Goal: Check status: Check status

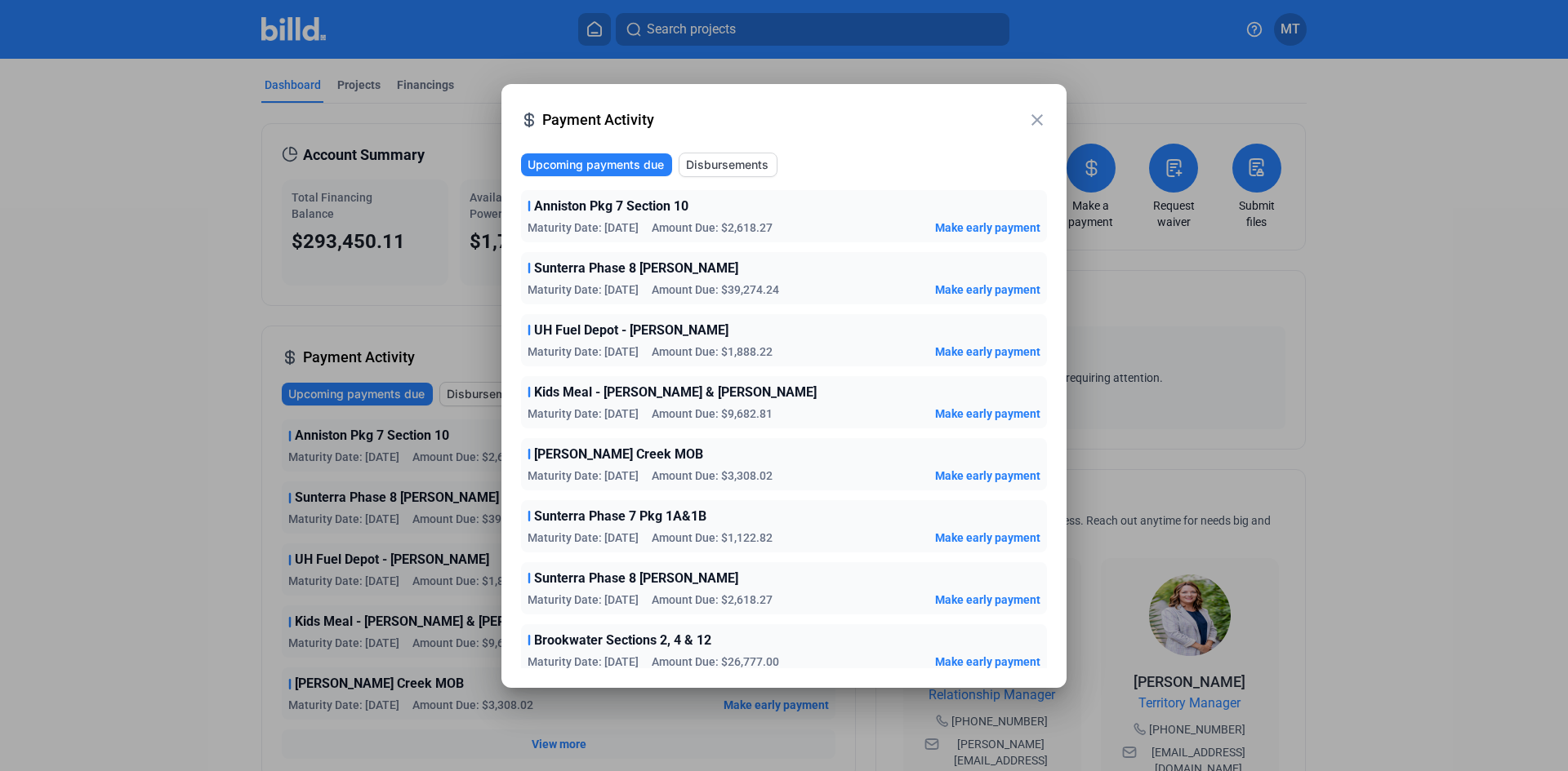
scroll to position [163, 0]
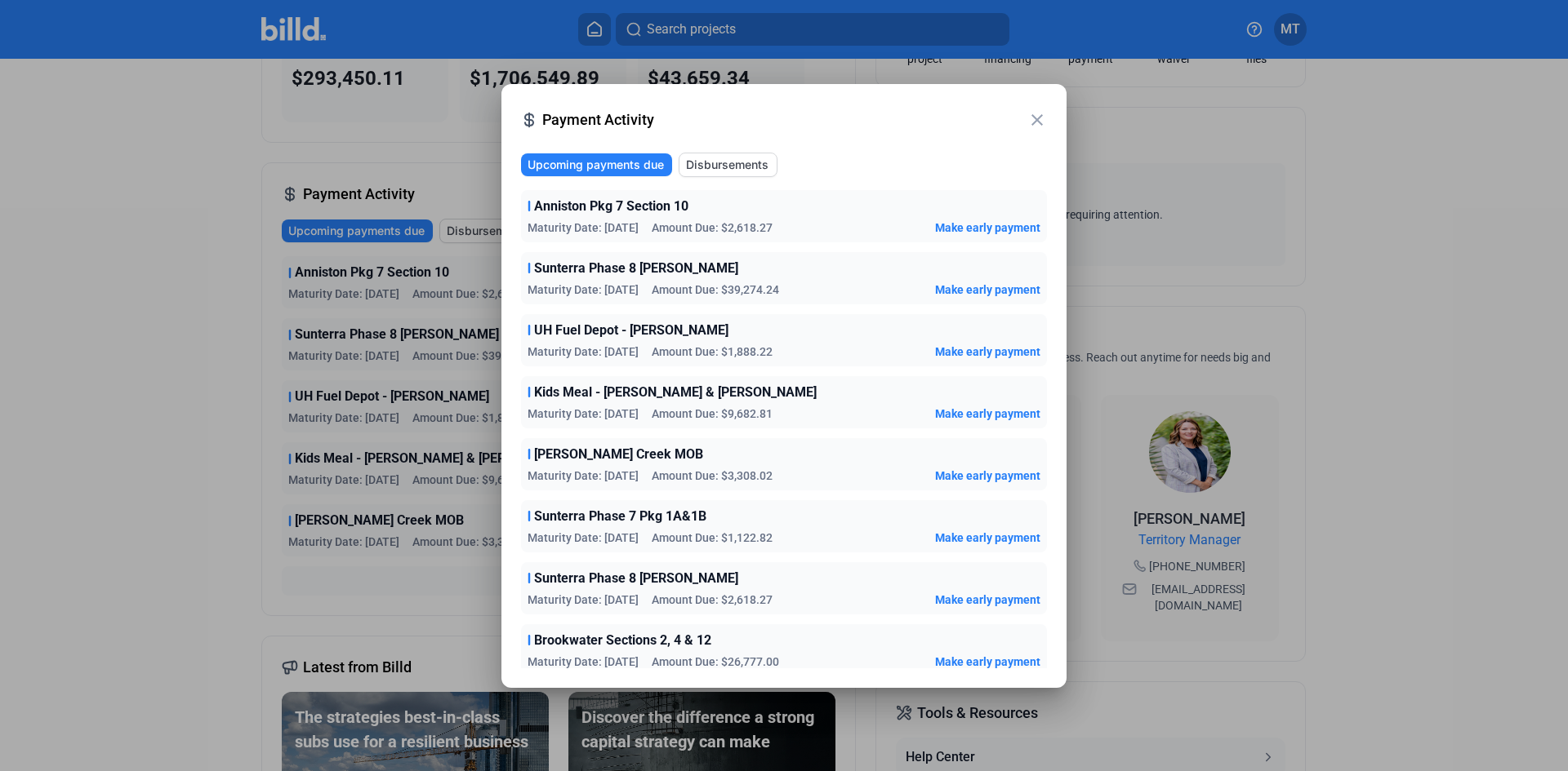
click at [1029, 117] on mat-icon "close" at bounding box center [1037, 120] width 20 height 20
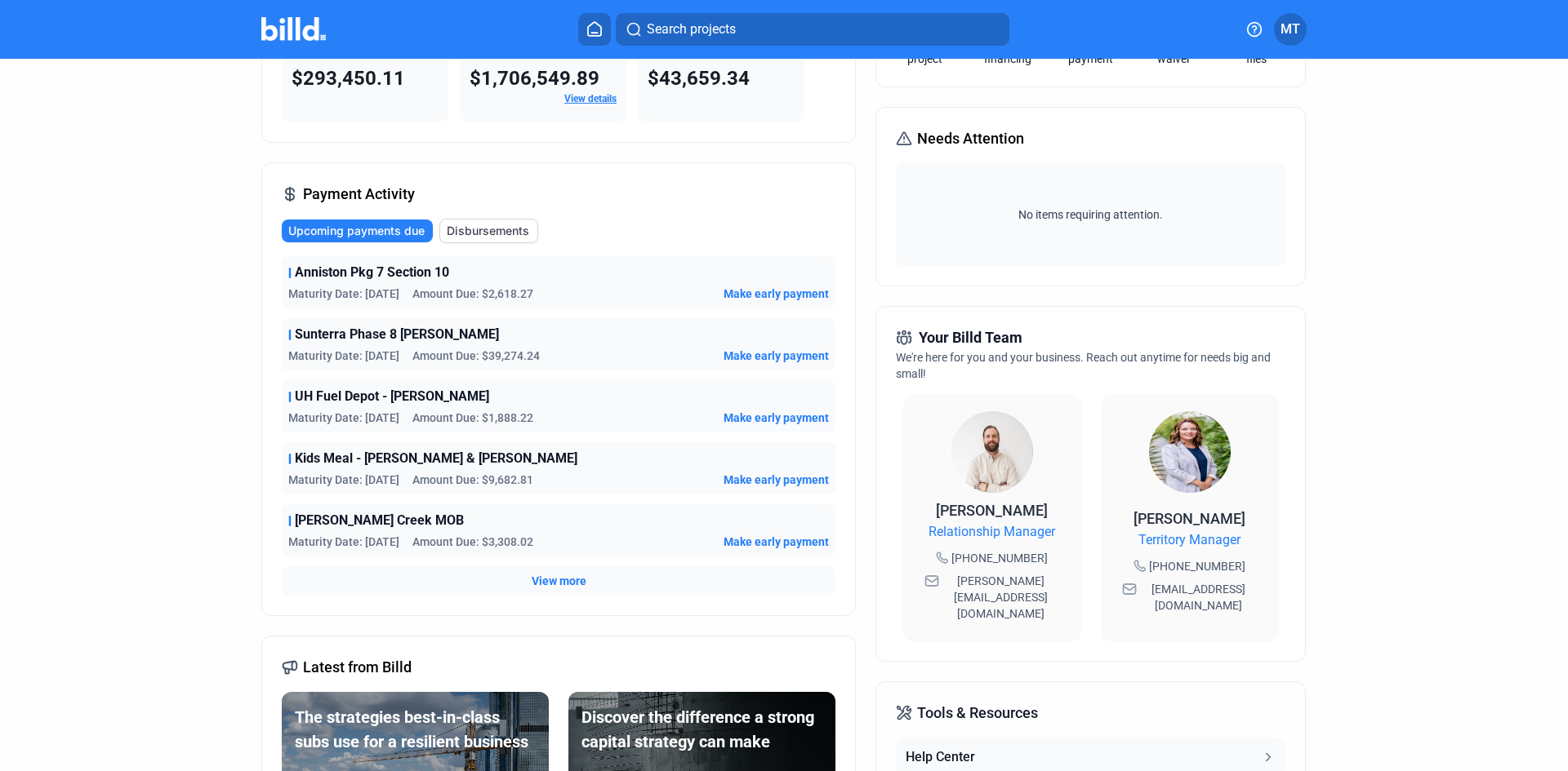
scroll to position [0, 0]
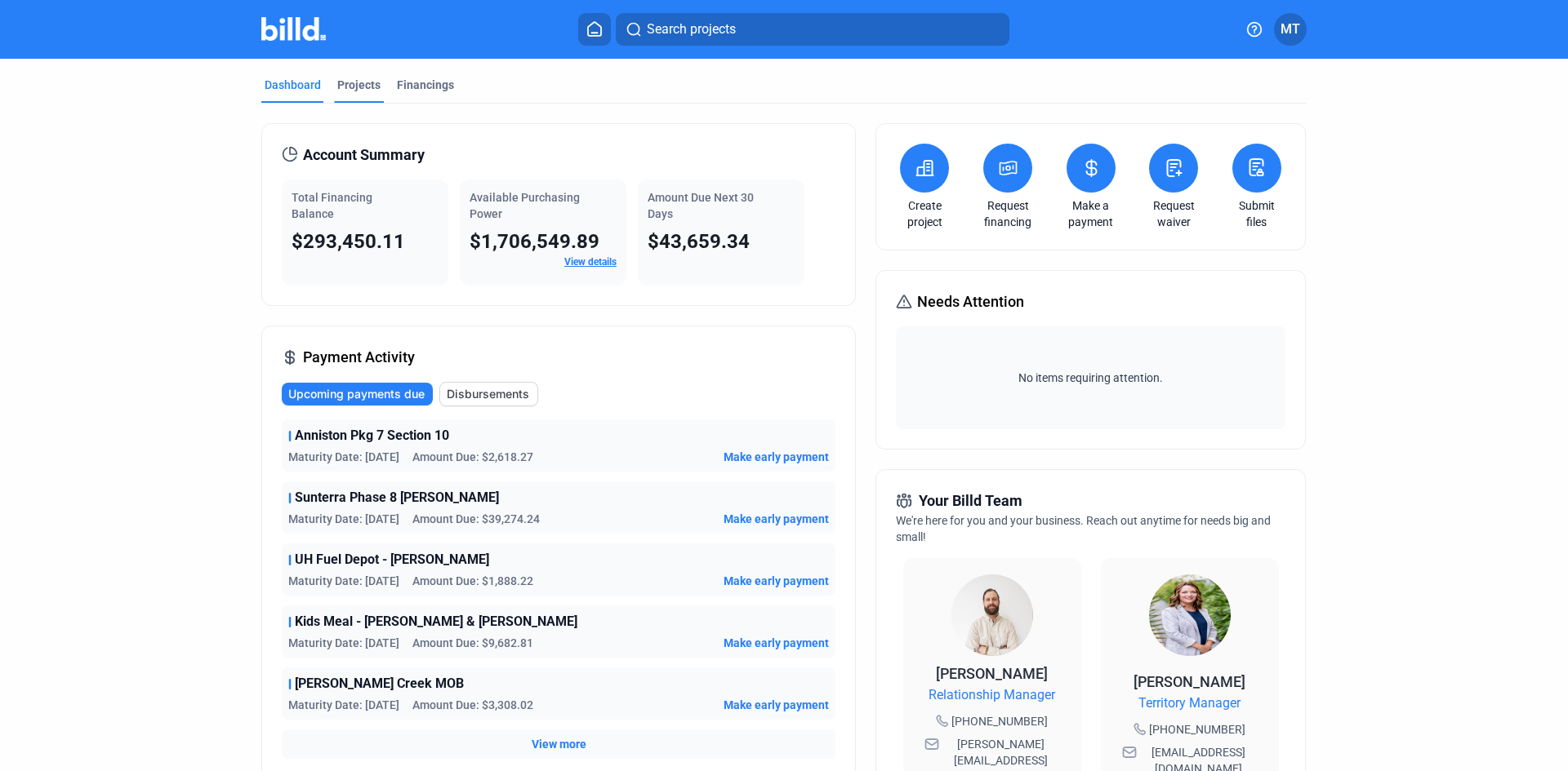
click at [370, 84] on div "Projects" at bounding box center [359, 85] width 43 height 17
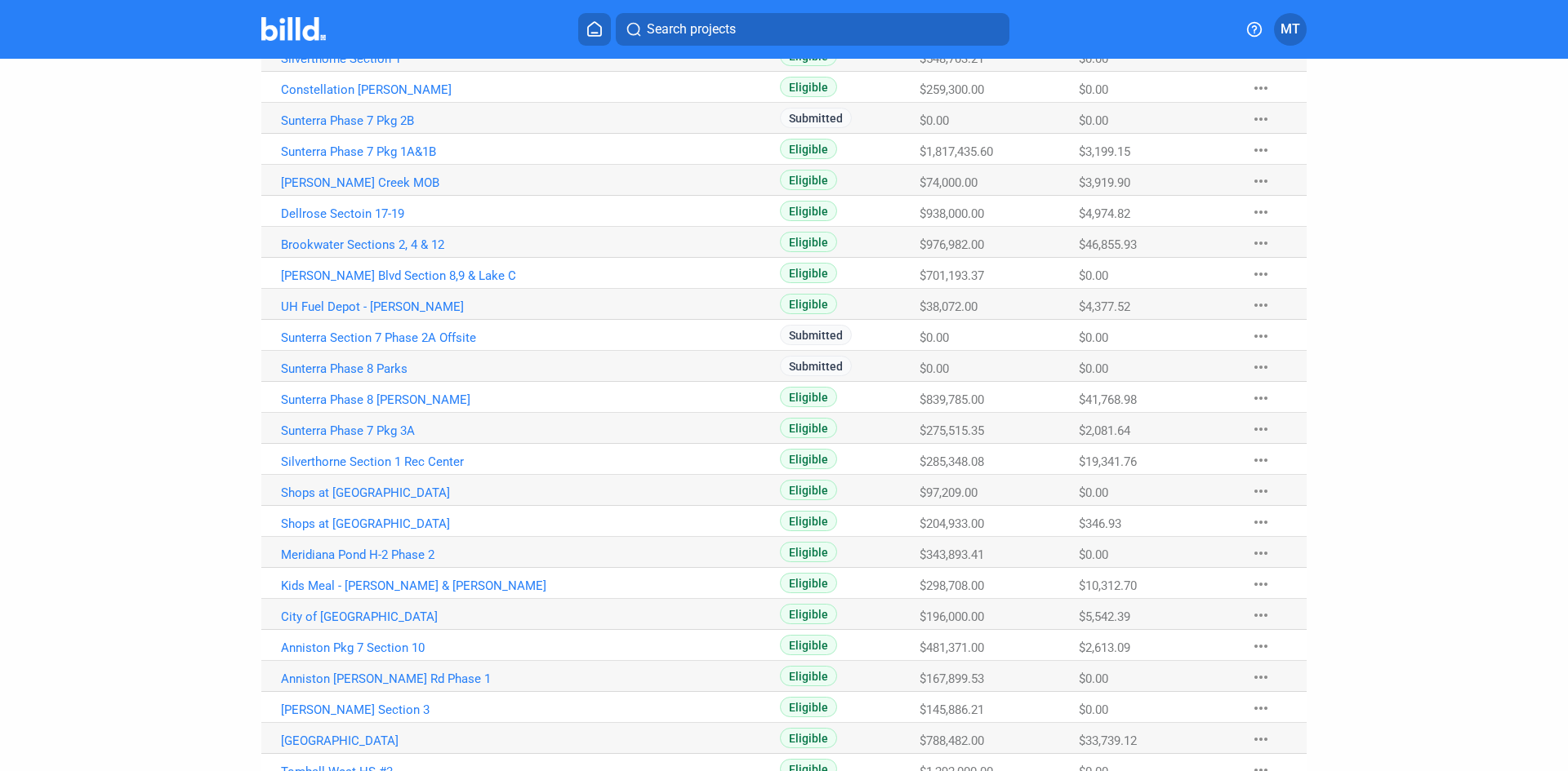
scroll to position [598, 0]
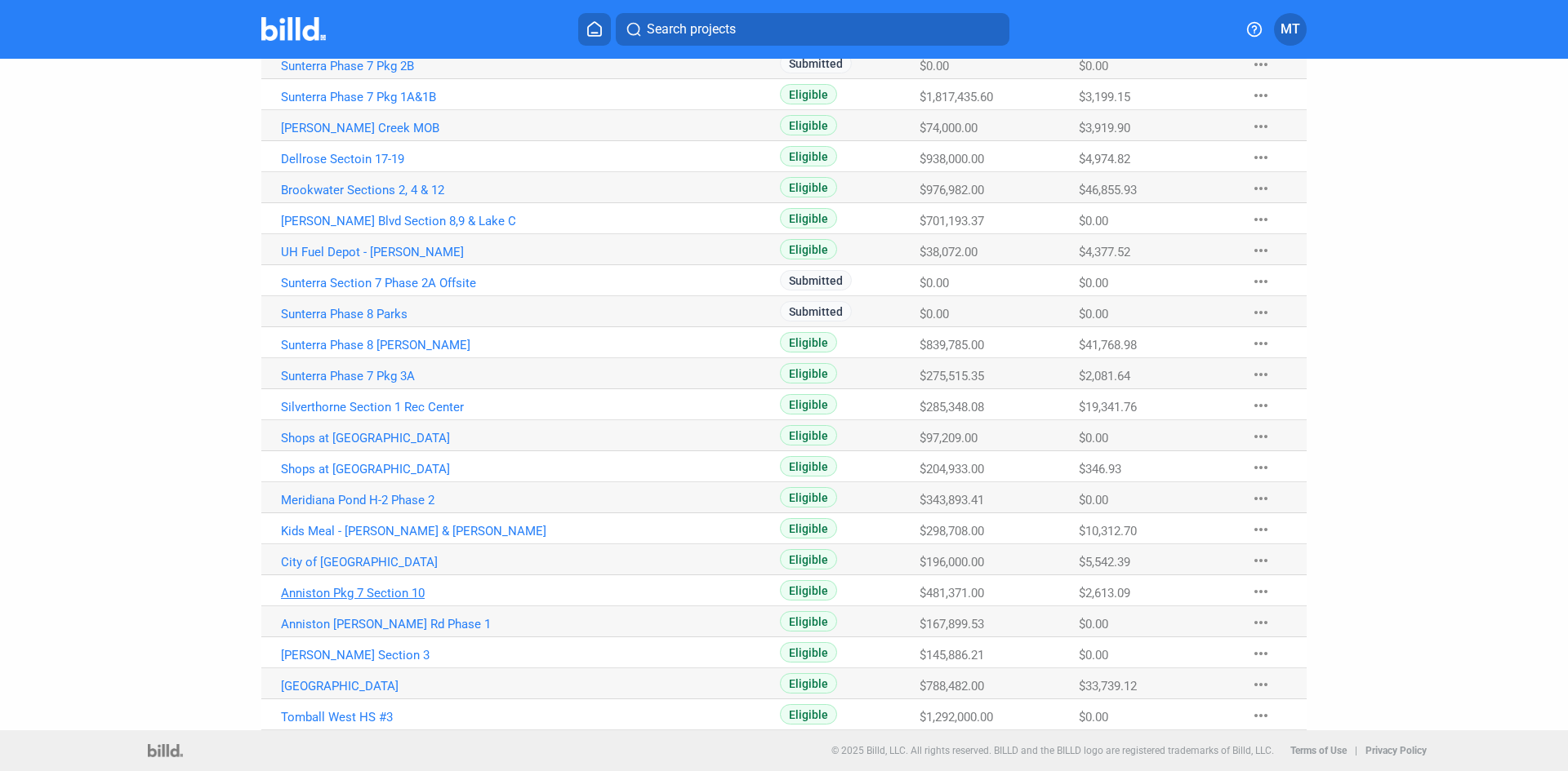
click at [373, 594] on link "Anniston Pkg 7 Section 10" at bounding box center [461, 593] width 361 height 15
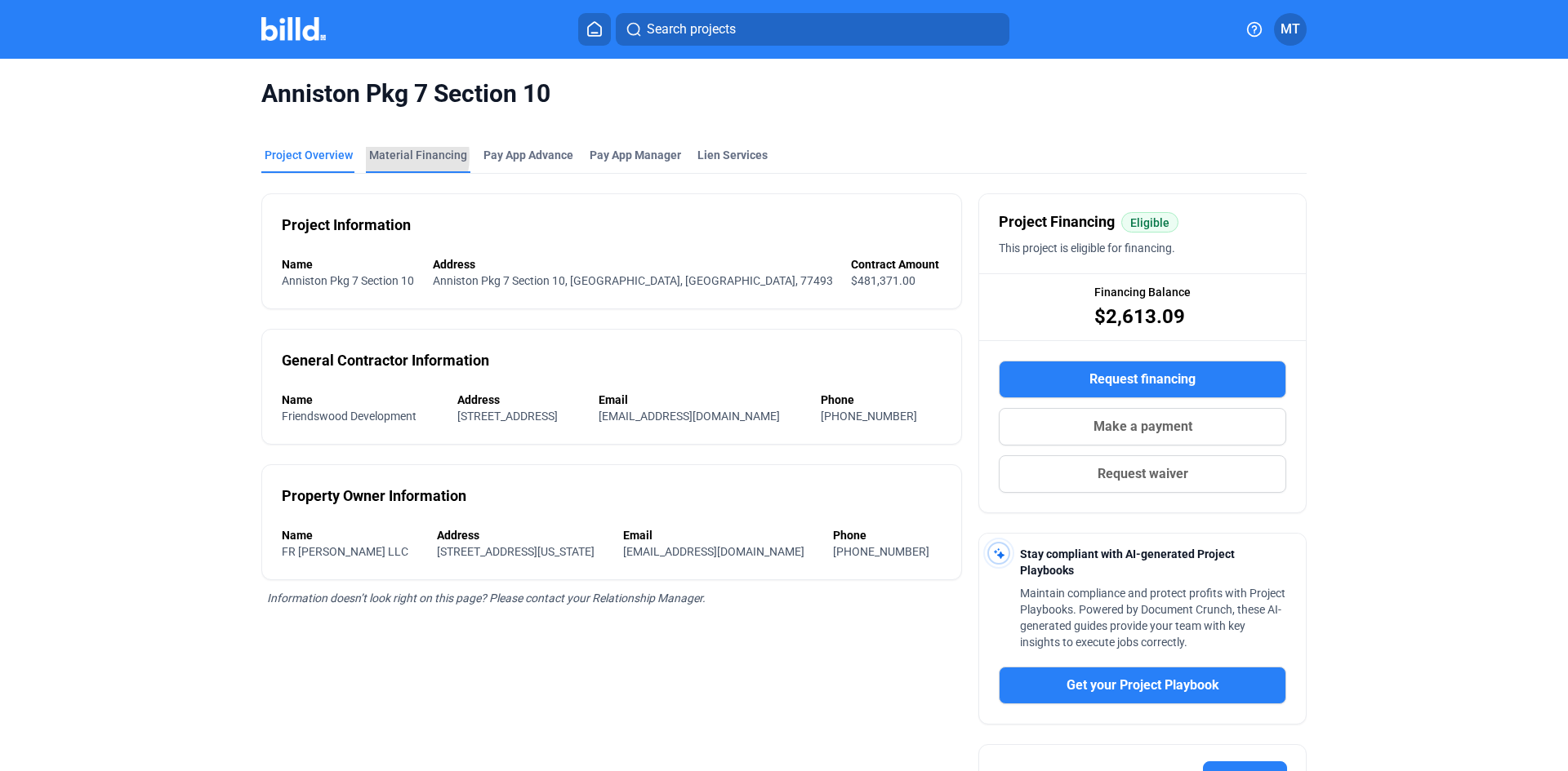
click at [377, 156] on div "Material Financing" at bounding box center [418, 155] width 98 height 17
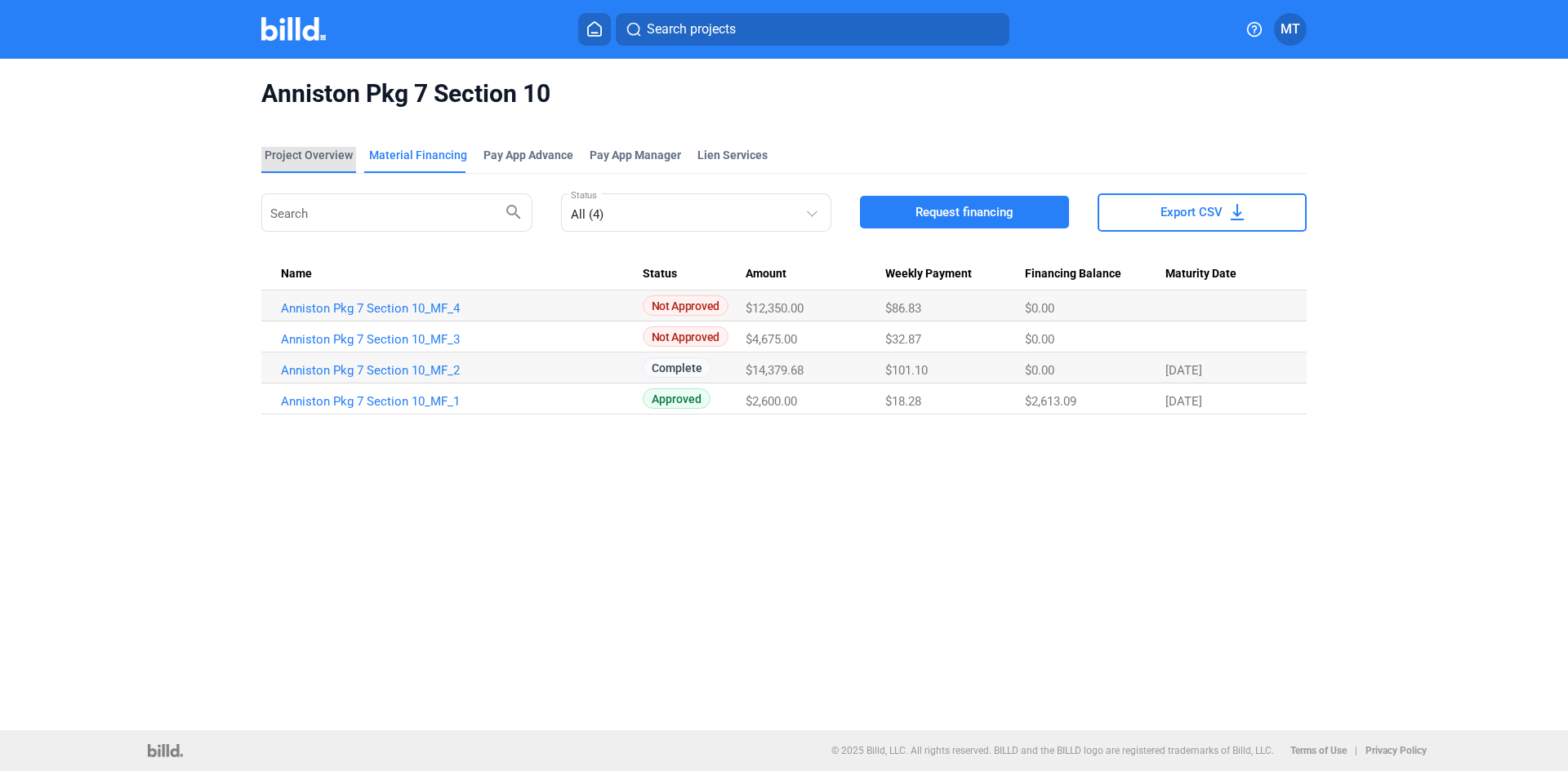
click at [322, 157] on div "Project Overview" at bounding box center [309, 155] width 89 height 17
